Goal: Transaction & Acquisition: Purchase product/service

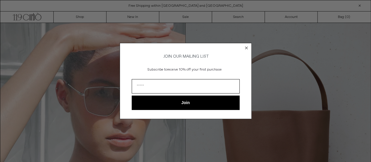
click at [245, 45] on circle "Close dialog" at bounding box center [247, 48] width 6 height 6
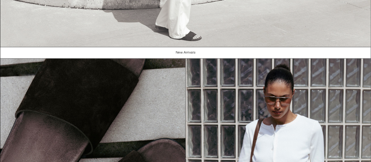
scroll to position [419, 0]
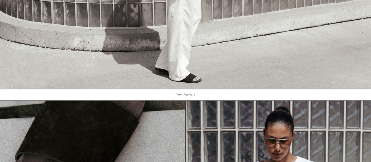
click at [177, 93] on link "New Arrivals" at bounding box center [185, 94] width 371 height 11
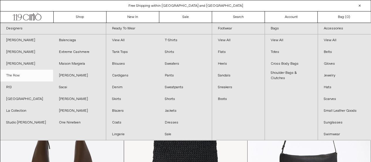
click at [16, 76] on link "The Row" at bounding box center [26, 76] width 53 height 12
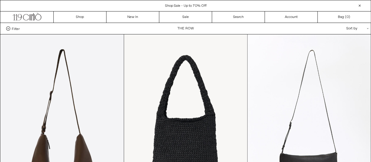
click at [345, 31] on div "Sort by .cls-1{fill:#231f20}" at bounding box center [338, 28] width 53 height 11
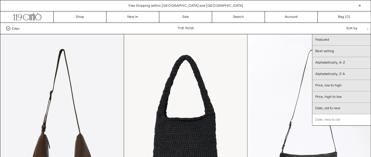
click at [343, 117] on link "Date, new to old" at bounding box center [342, 119] width 58 height 11
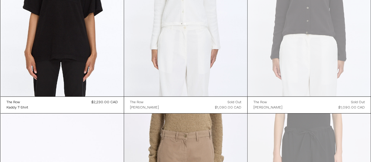
scroll to position [1145, 0]
